Goal: Information Seeking & Learning: Learn about a topic

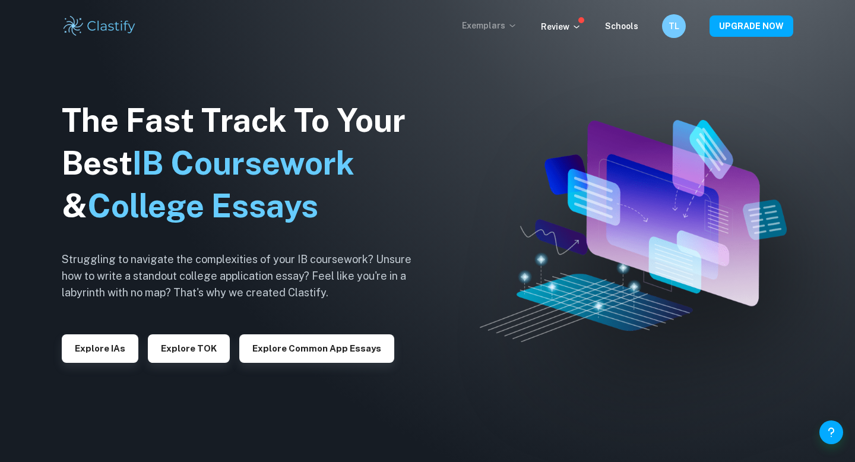
click at [498, 28] on p "Exemplars" at bounding box center [489, 25] width 55 height 13
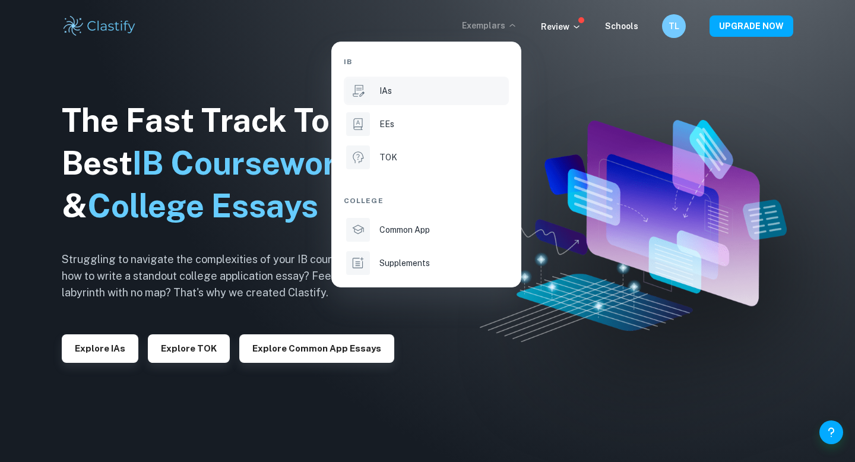
click at [419, 99] on li "IAs" at bounding box center [426, 91] width 165 height 28
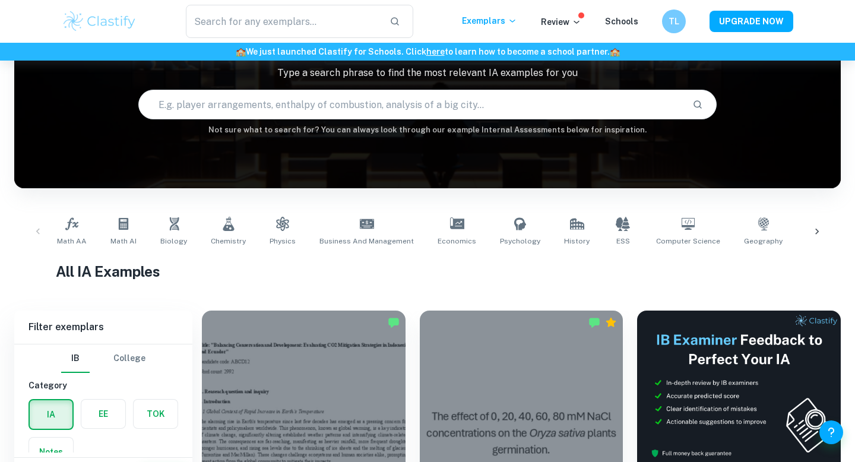
scroll to position [95, 0]
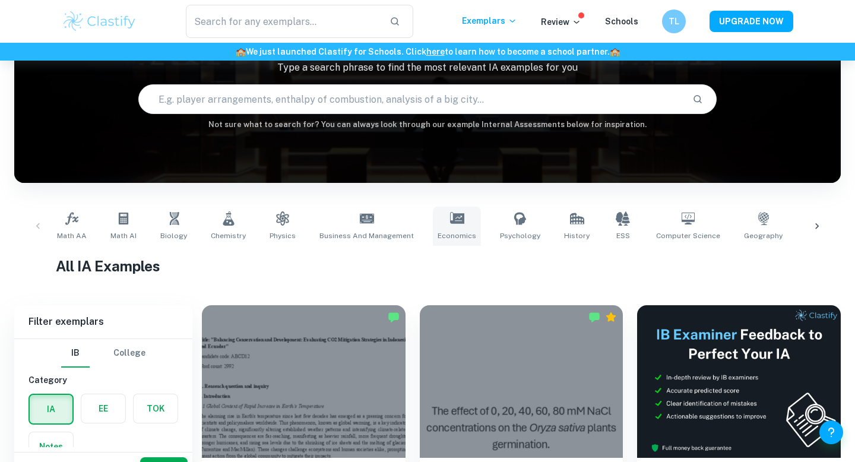
click at [450, 218] on icon at bounding box center [457, 218] width 14 height 12
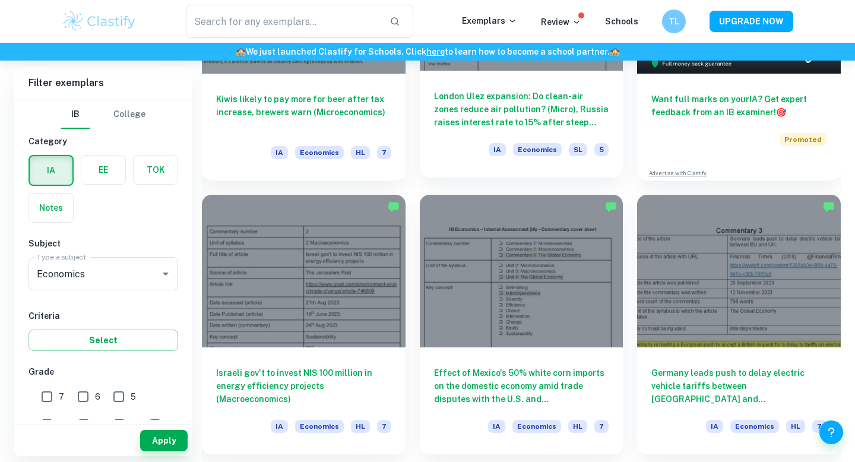
scroll to position [480, 0]
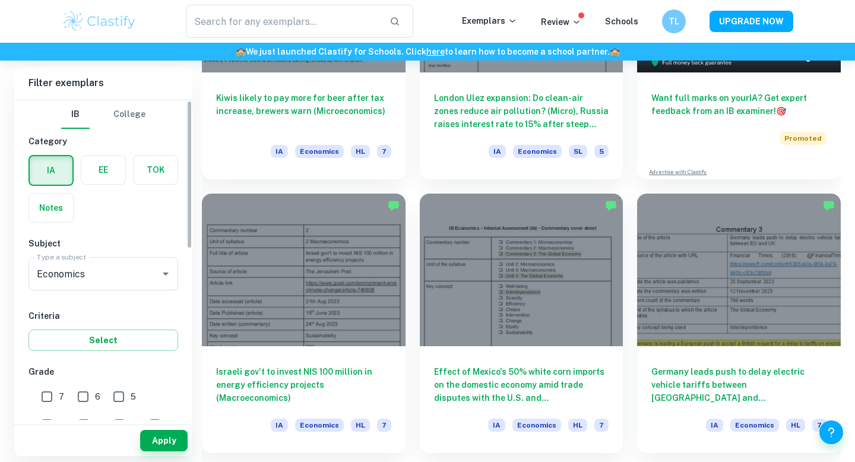
click at [47, 400] on input "7" at bounding box center [47, 397] width 24 height 24
checkbox input "true"
click at [170, 441] on button "Apply" at bounding box center [163, 440] width 47 height 21
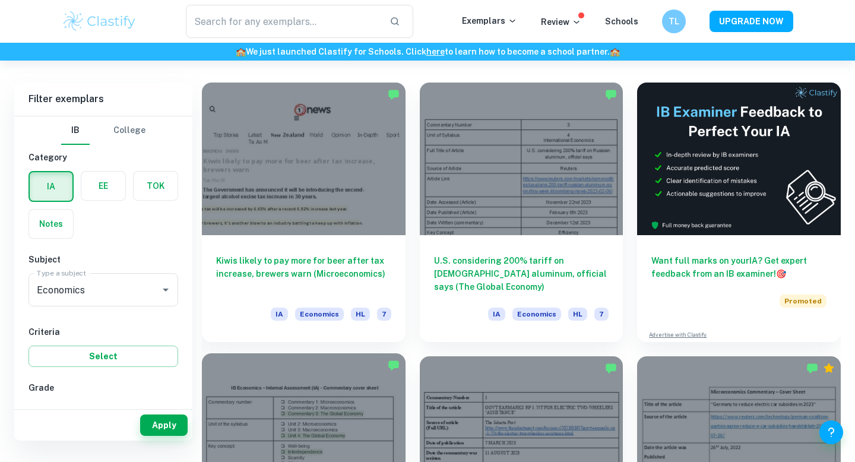
scroll to position [285, 0]
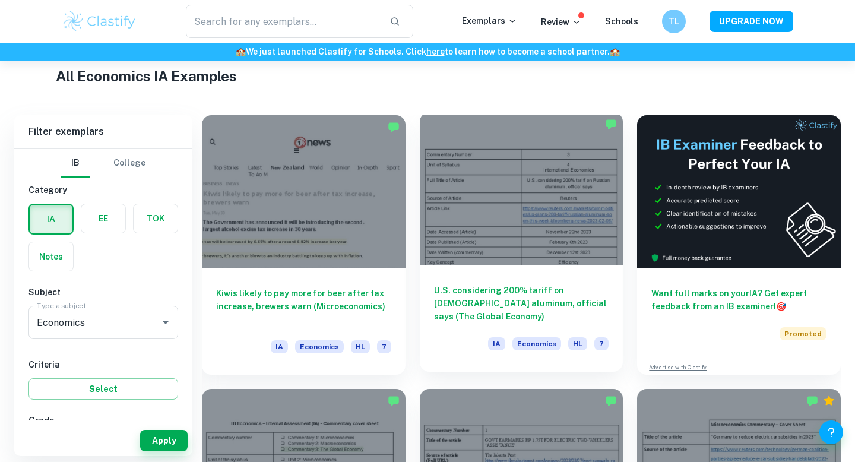
click at [436, 280] on div "U.S. considering 200% tariff on [DEMOGRAPHIC_DATA] aluminum, official says (The…" at bounding box center [522, 318] width 204 height 107
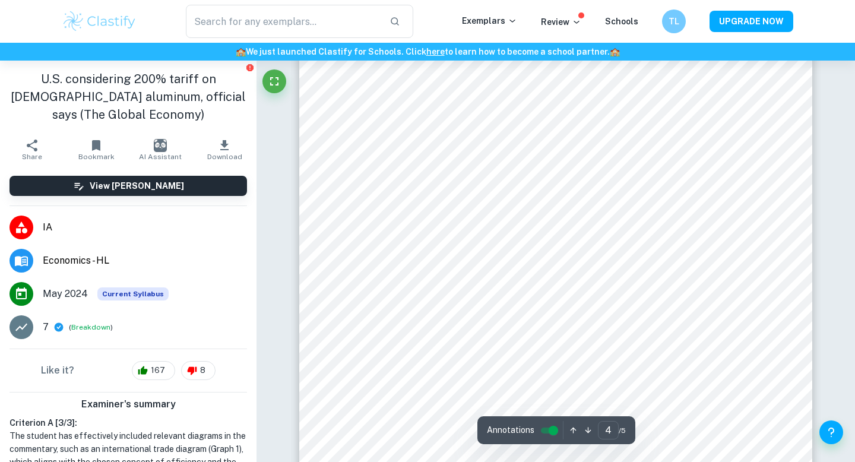
type input "5"
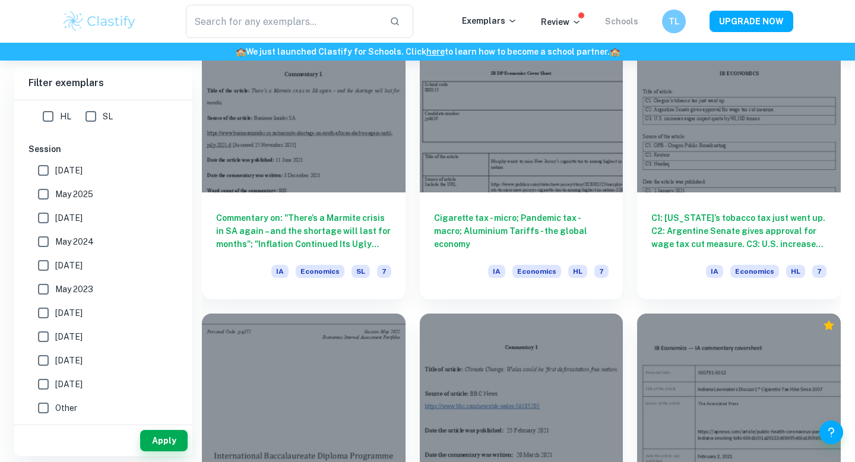
scroll to position [12664, 0]
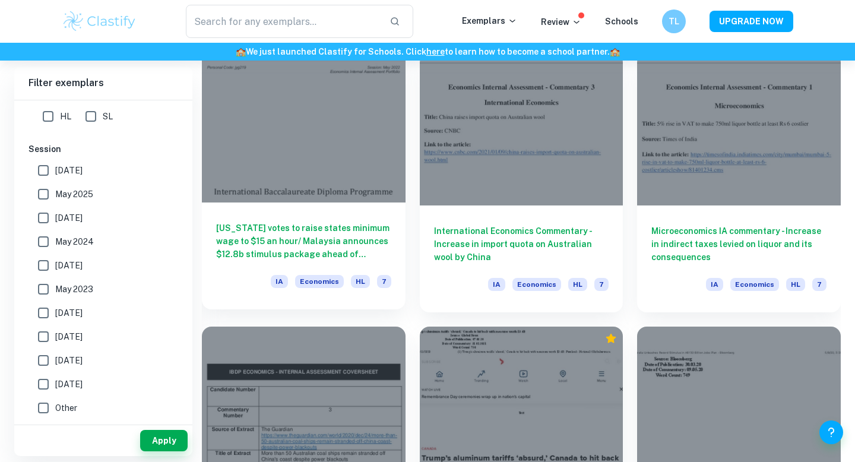
click at [347, 252] on h6 "[US_STATE] votes to raise states minimum wage to $15 an hour/ Malaysia announce…" at bounding box center [303, 240] width 175 height 39
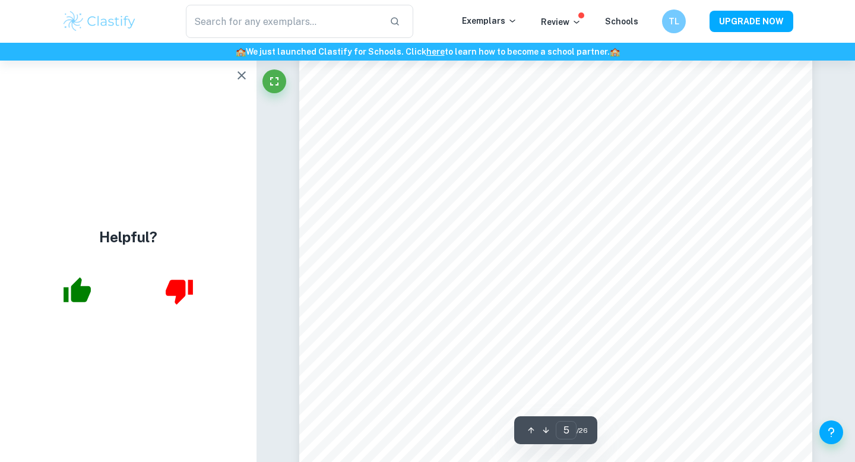
scroll to position [3270, 0]
type input "3"
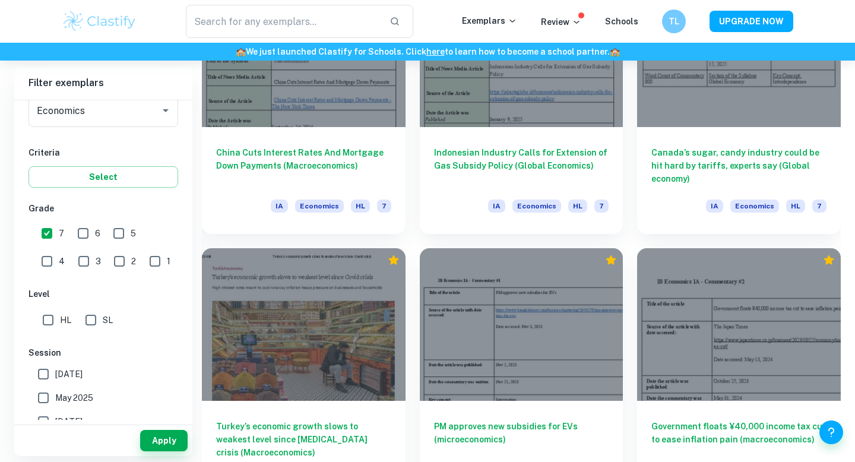
scroll to position [13211, 0]
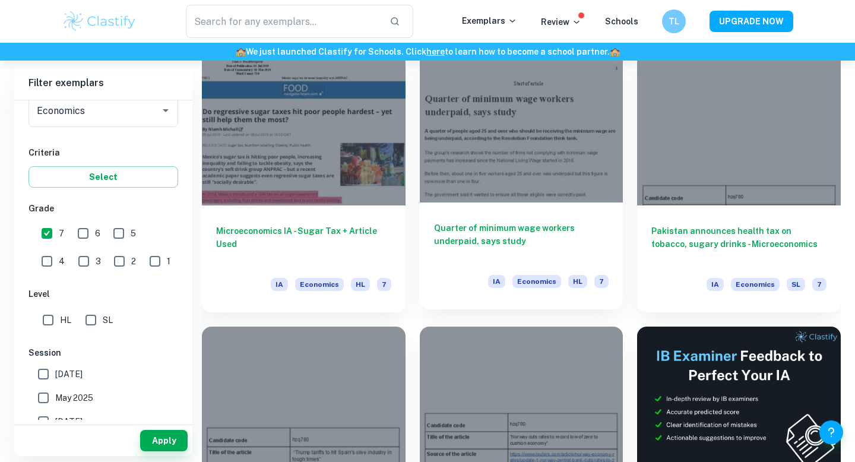
click at [527, 229] on h6 "Quarter of minimum wage workers underpaid, says study" at bounding box center [521, 240] width 175 height 39
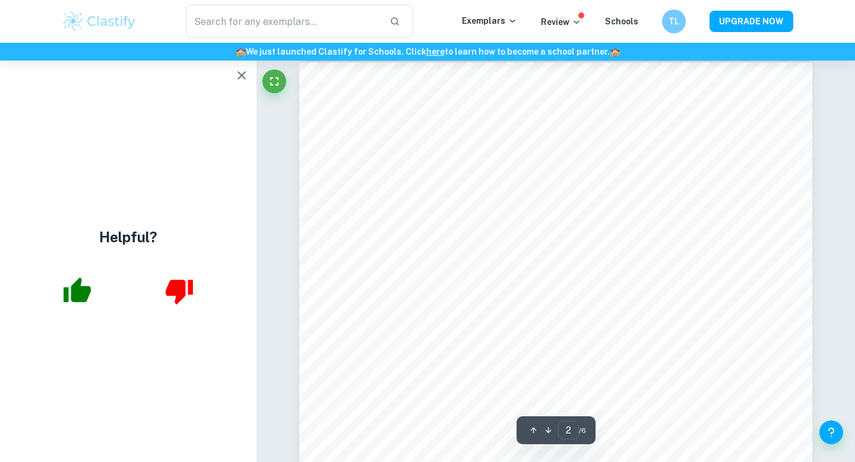
scroll to position [827, 0]
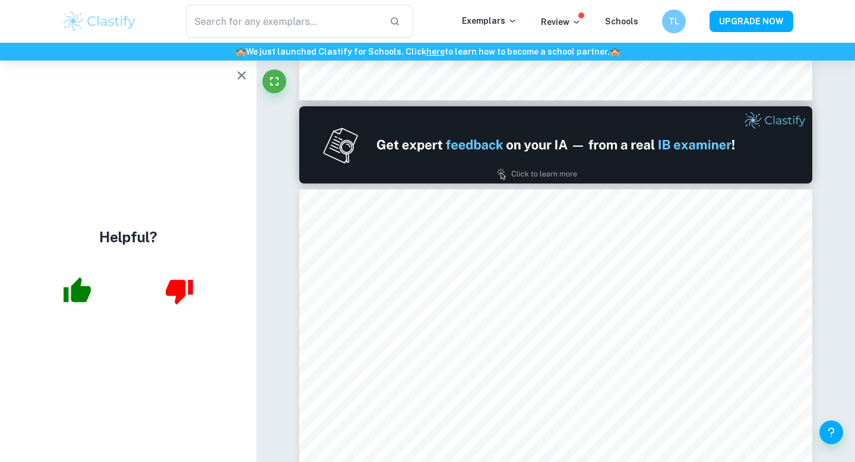
type input "1"
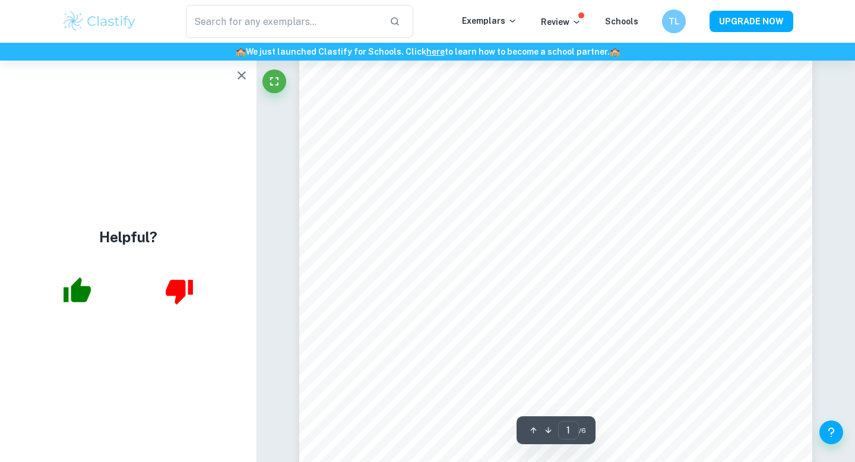
scroll to position [351, 0]
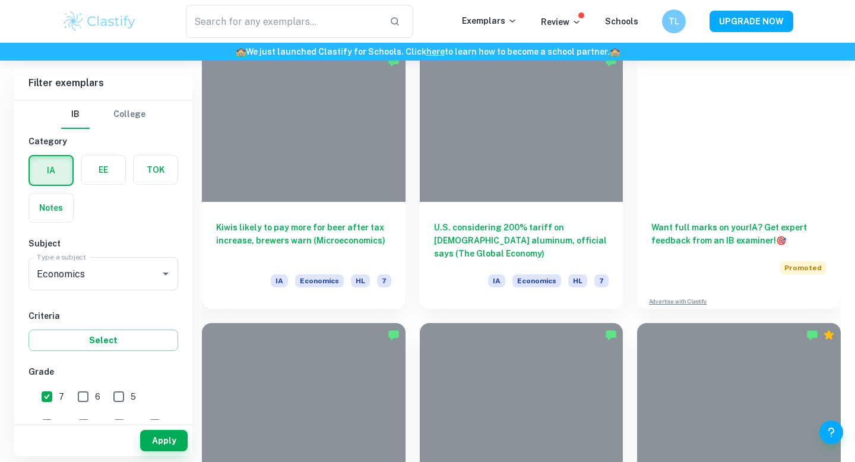
scroll to position [4352, 0]
